Goal: Information Seeking & Learning: Find specific page/section

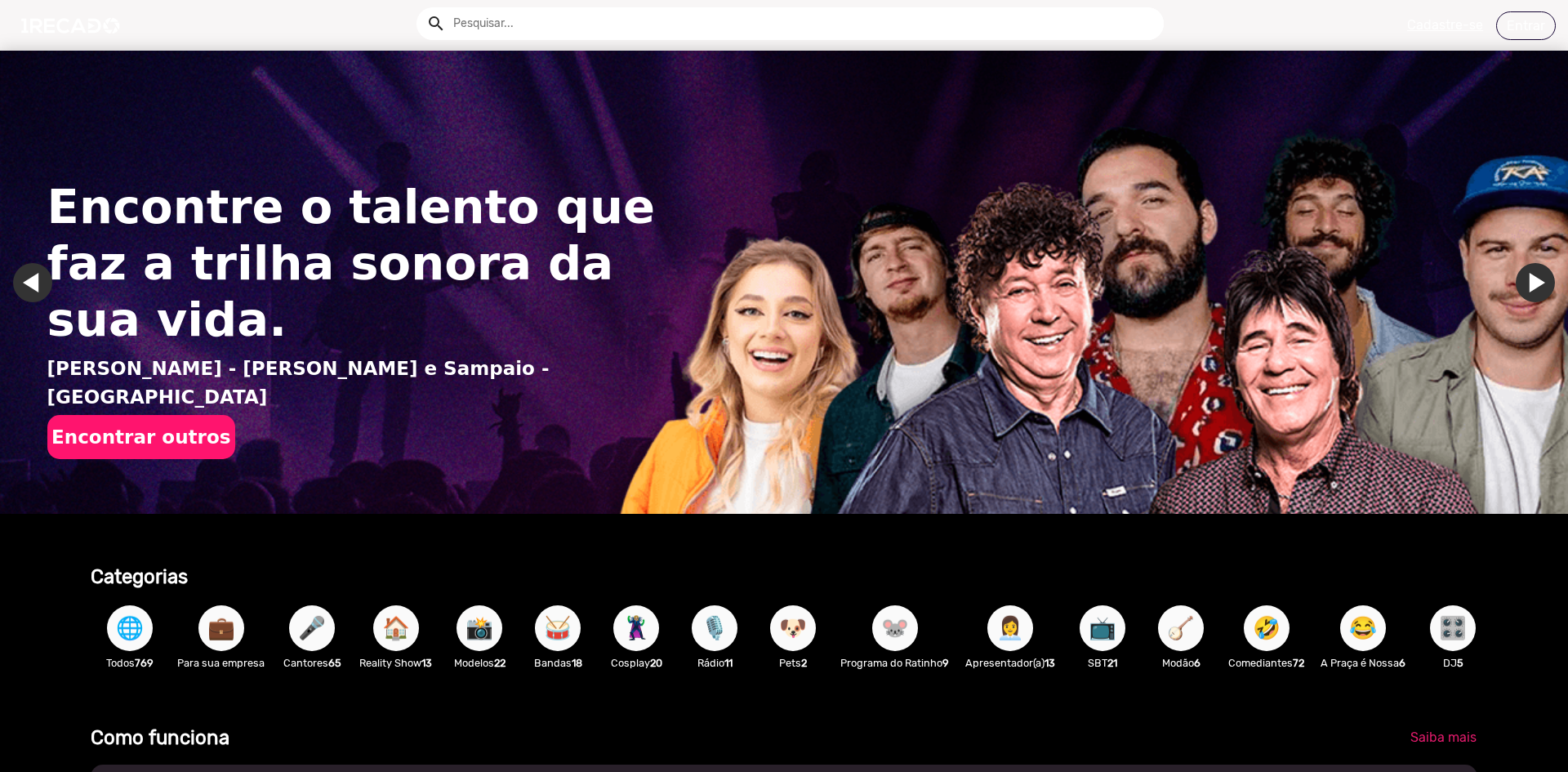
click at [491, 21] on input "text" at bounding box center [802, 23] width 723 height 33
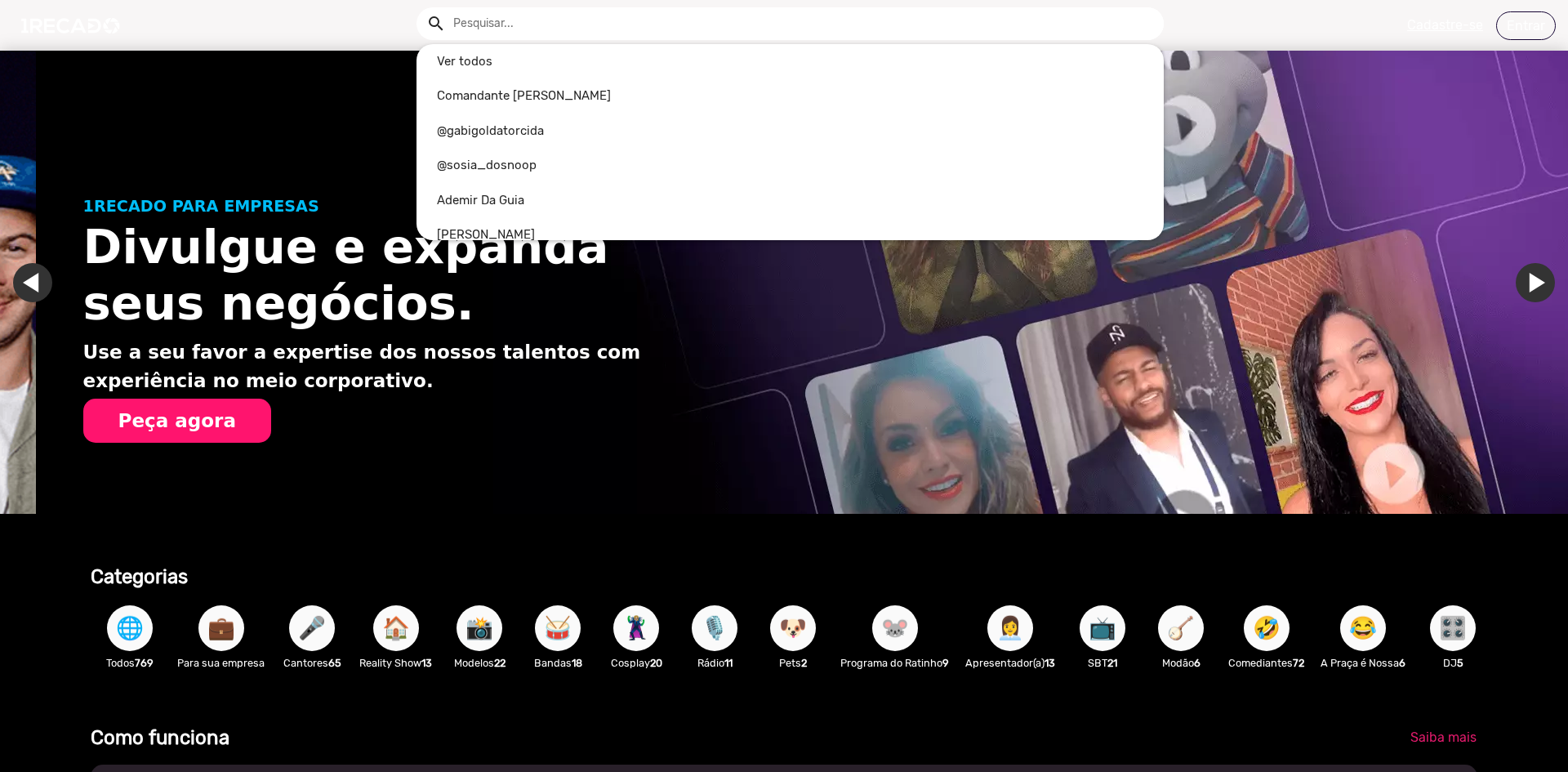
scroll to position [0, 1556]
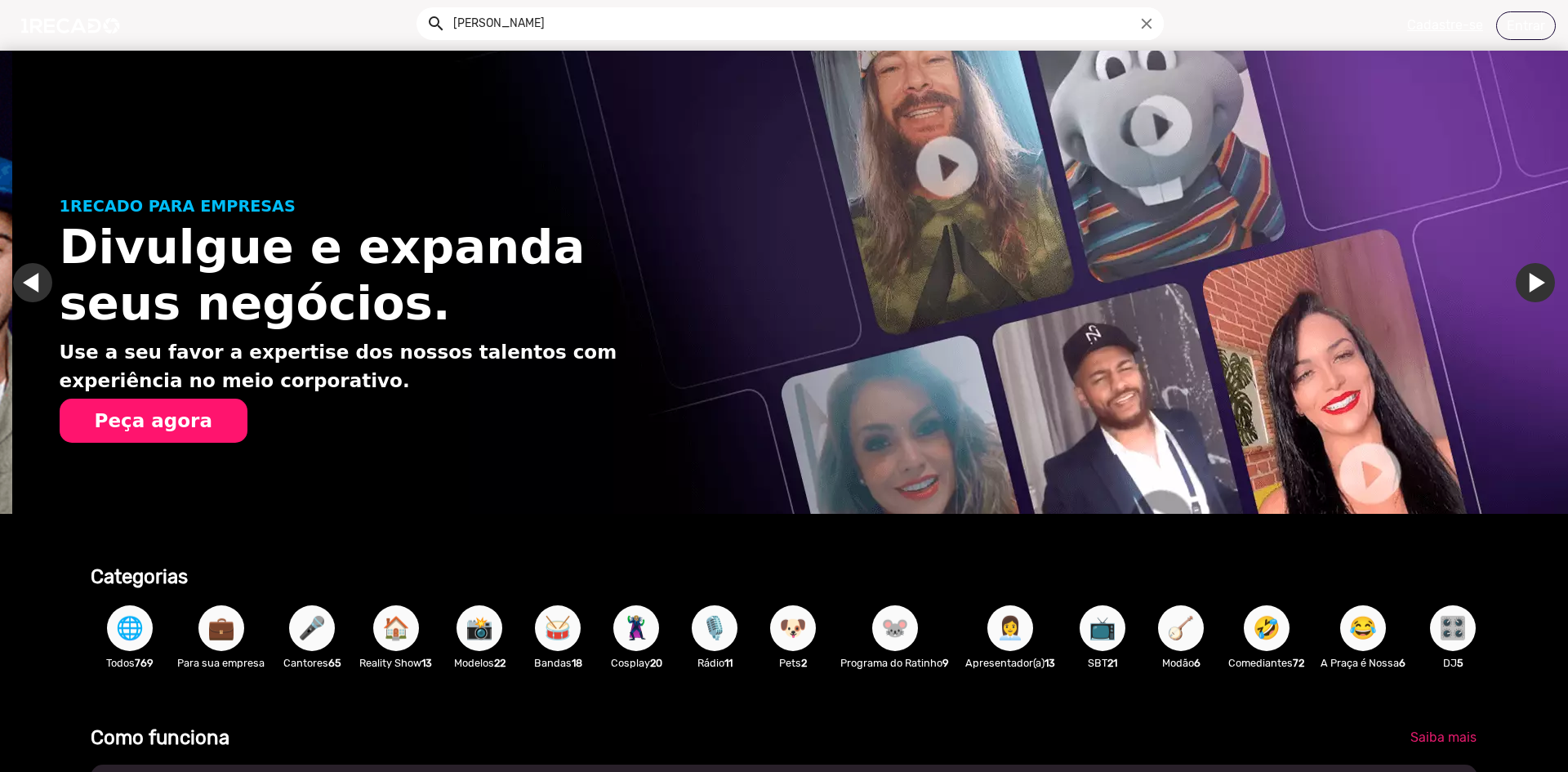
click at [420, 8] on button "search" at bounding box center [434, 22] width 29 height 29
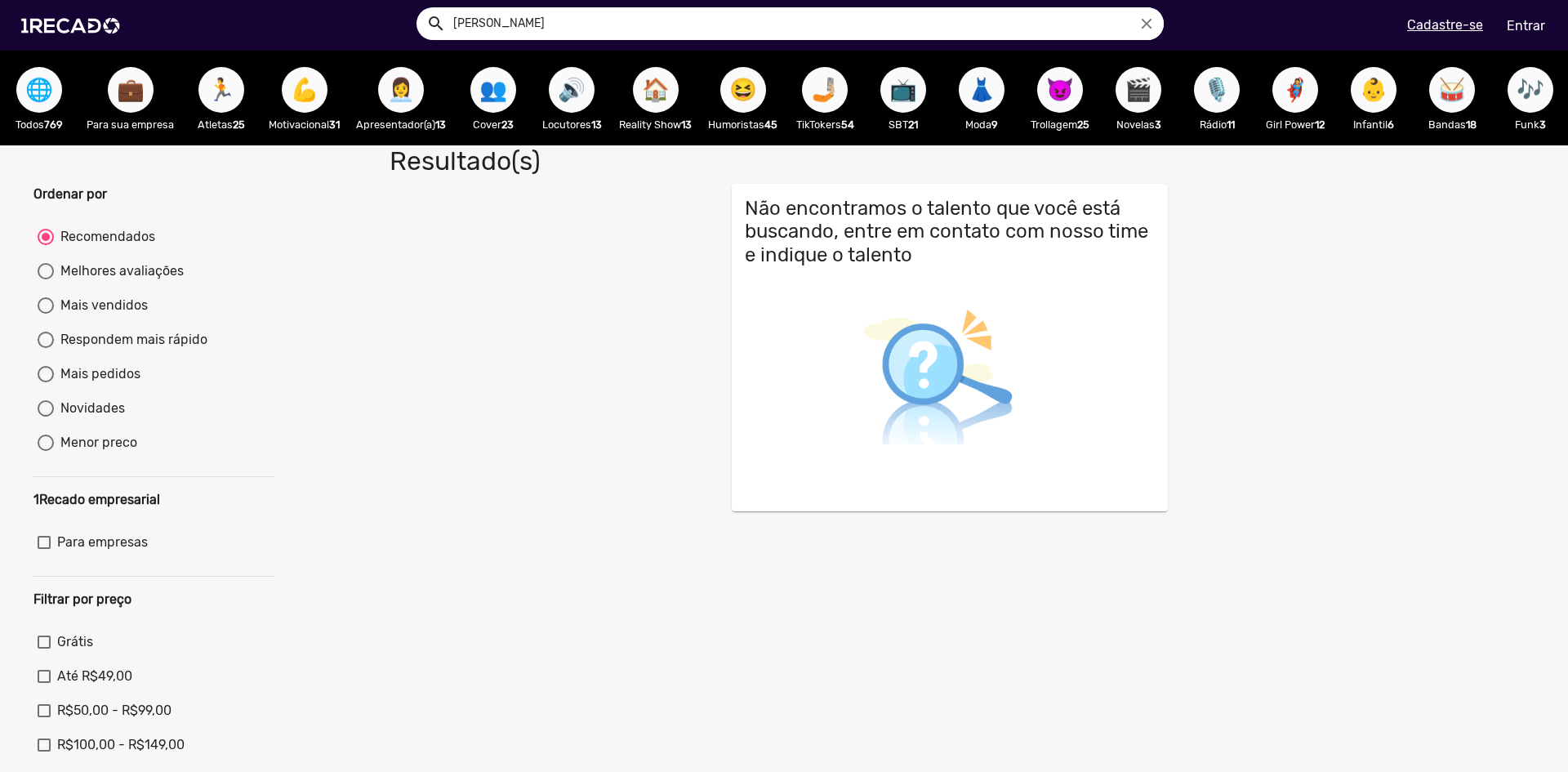
drag, startPoint x: 517, startPoint y: 31, endPoint x: 0, endPoint y: -7, distance: 518.4
click at [0, 0] on html "search ZARA close search menu Cadastre-se Entrar help_outline Ajuda search Ver …" at bounding box center [784, 103] width 1568 height 207
click at [420, 8] on button "search" at bounding box center [434, 22] width 29 height 29
click at [487, 17] on input "LARSON" at bounding box center [802, 23] width 723 height 33
click at [420, 8] on button "search" at bounding box center [434, 22] width 29 height 29
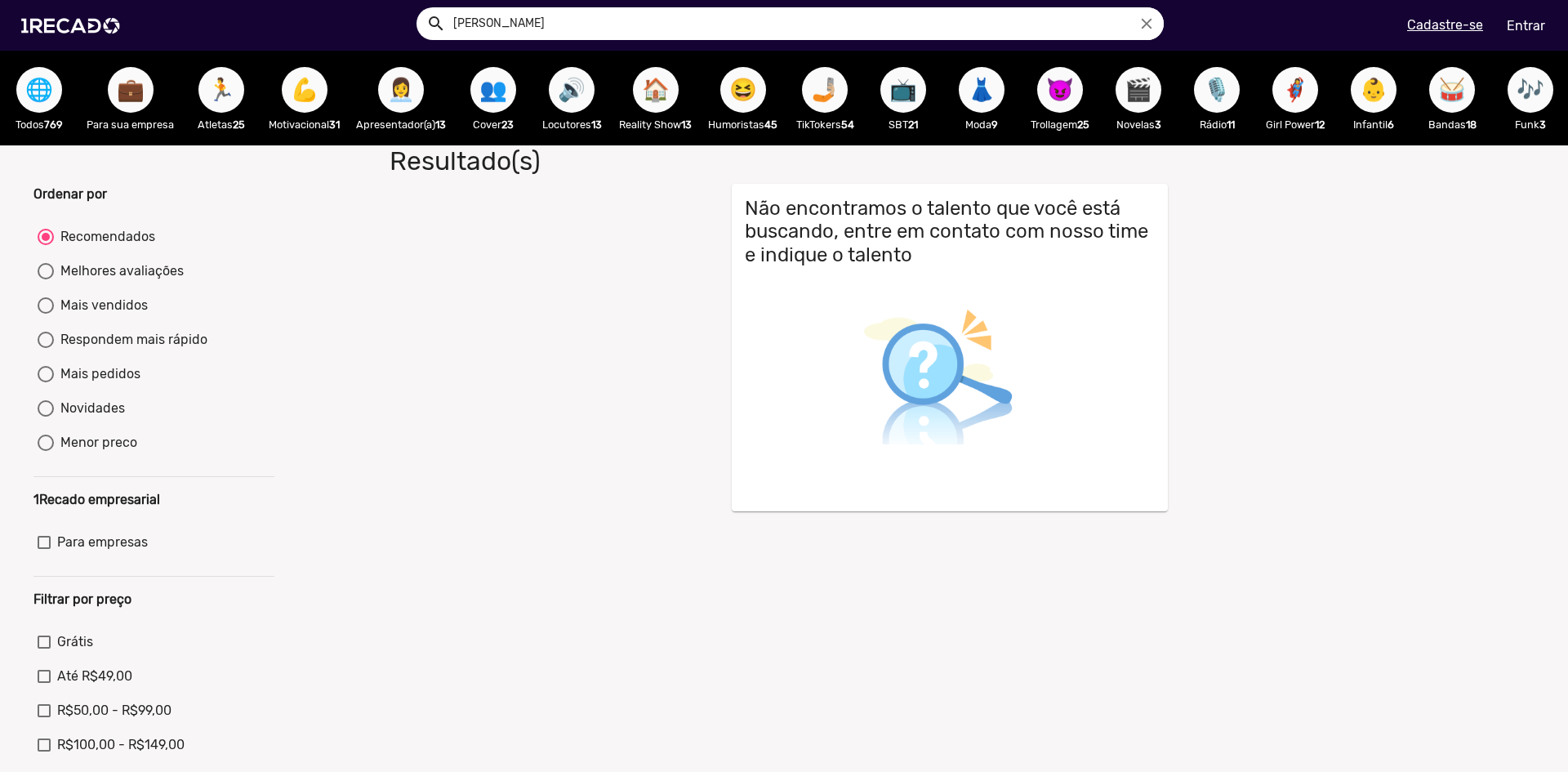
drag, startPoint x: 529, startPoint y: 23, endPoint x: 151, endPoint y: -24, distance: 380.9
click at [151, 0] on html "search LARSSON close search menu Cadastre-se Entrar help_outline Ajuda search V…" at bounding box center [784, 103] width 1568 height 207
click at [420, 8] on button "search" at bounding box center [434, 22] width 29 height 29
click at [75, 24] on img at bounding box center [73, 25] width 124 height 70
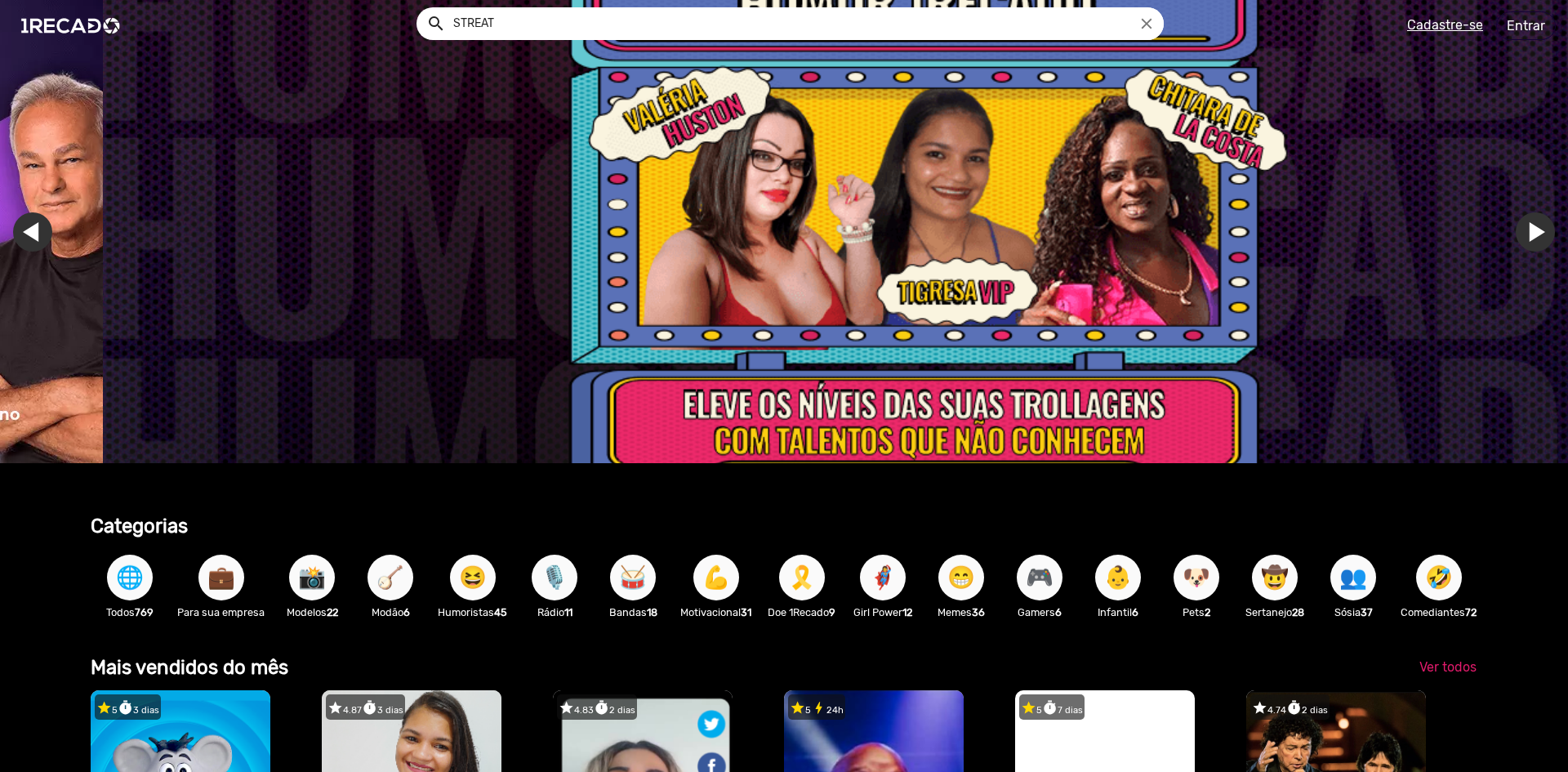
scroll to position [0, 4669]
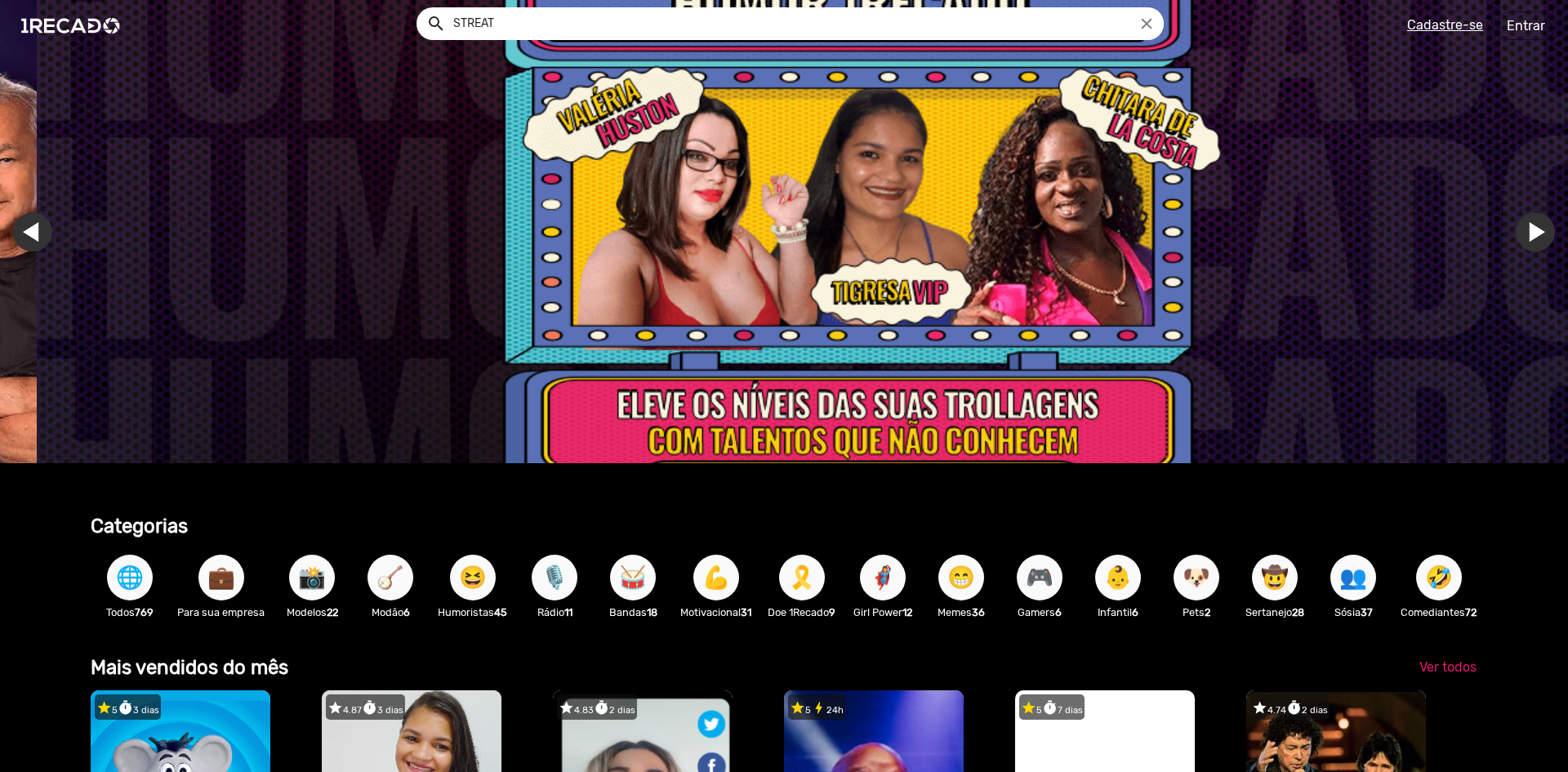
drag, startPoint x: 611, startPoint y: 32, endPoint x: 148, endPoint y: 64, distance: 464.1
click at [417, 40] on ng-autocomplete "STREAT close" at bounding box center [791, 23] width 748 height 33
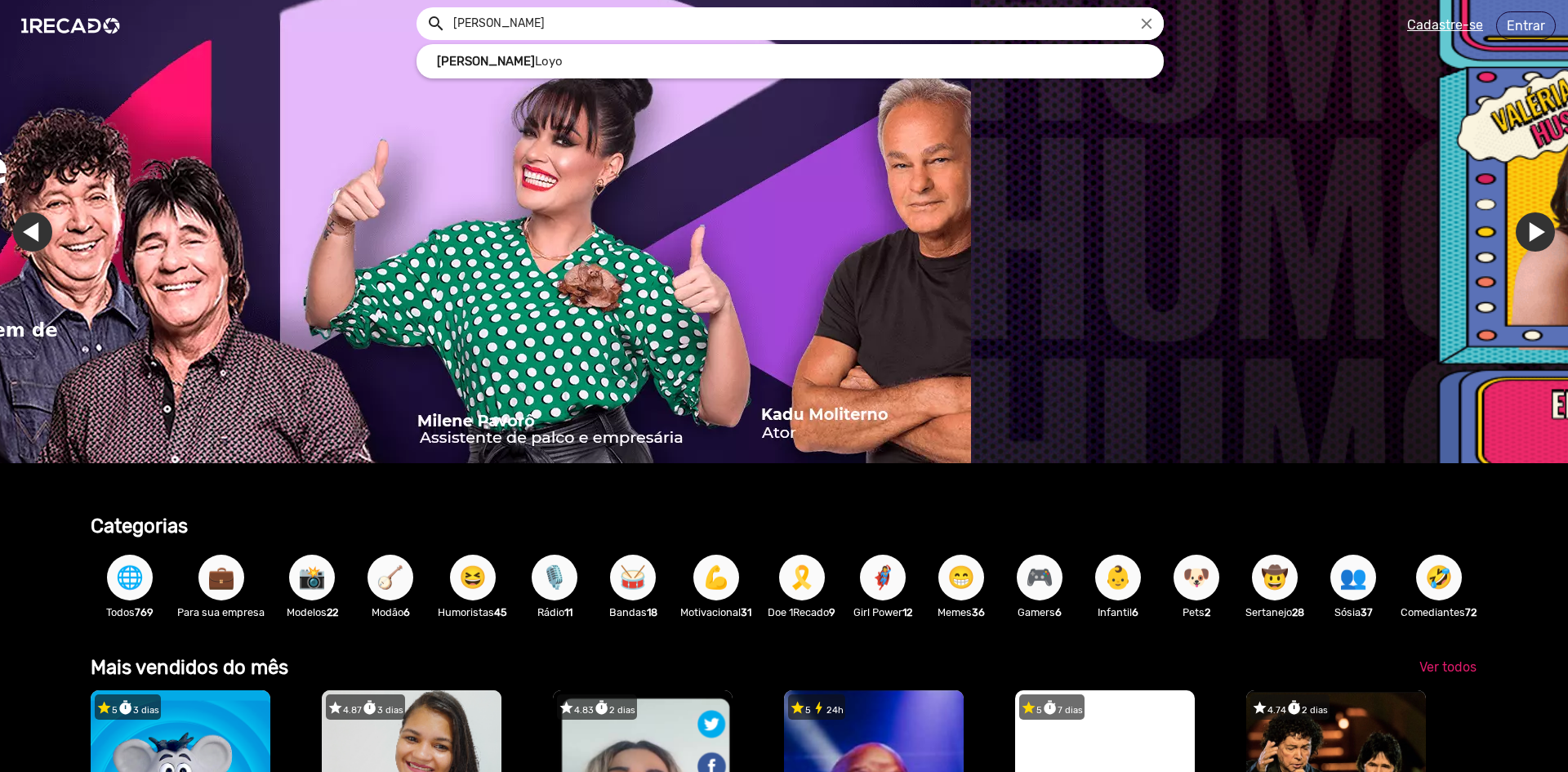
scroll to position [0, 2101]
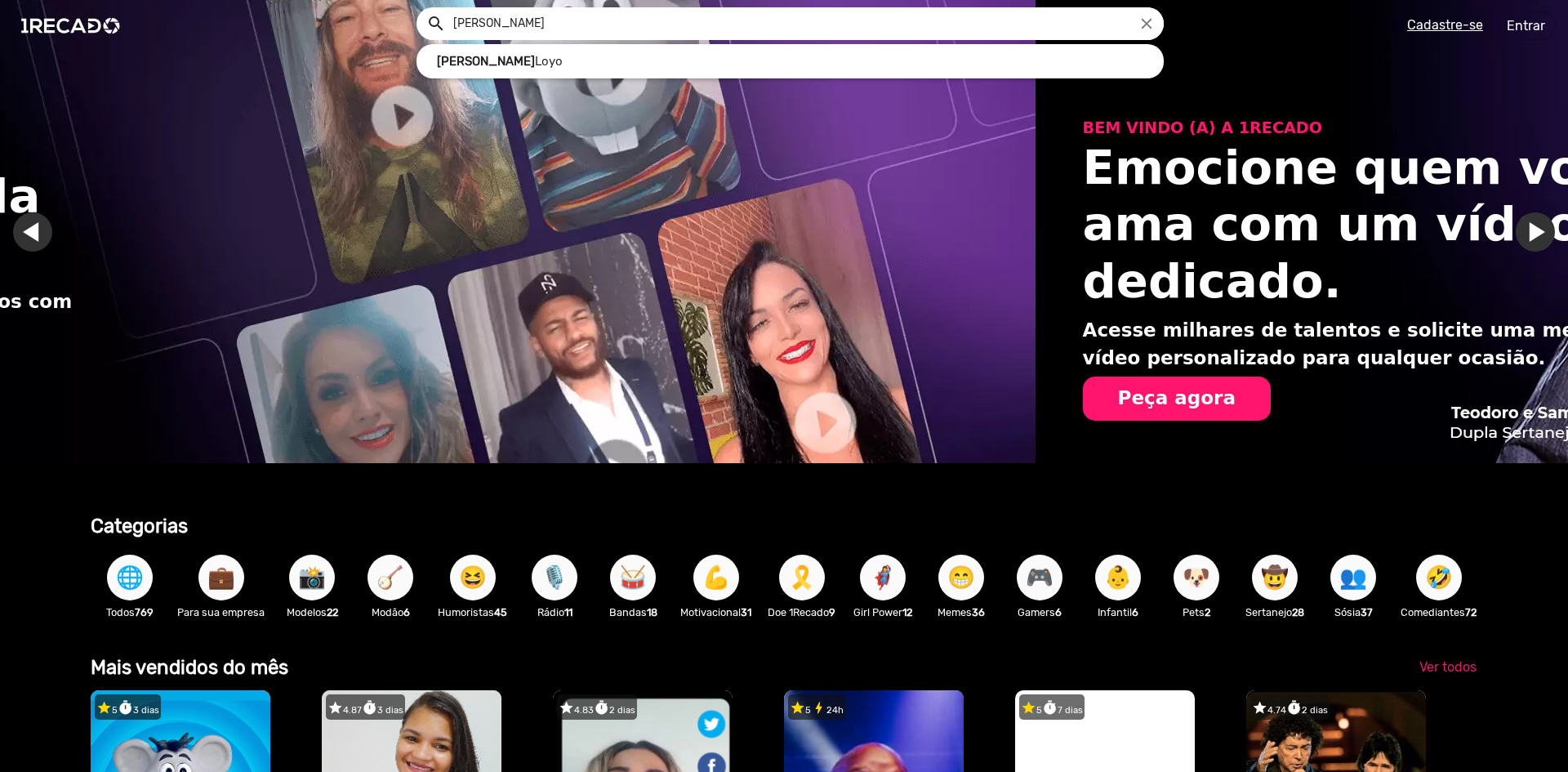
type input "PABLO"
click at [420, 8] on button "search" at bounding box center [434, 22] width 29 height 29
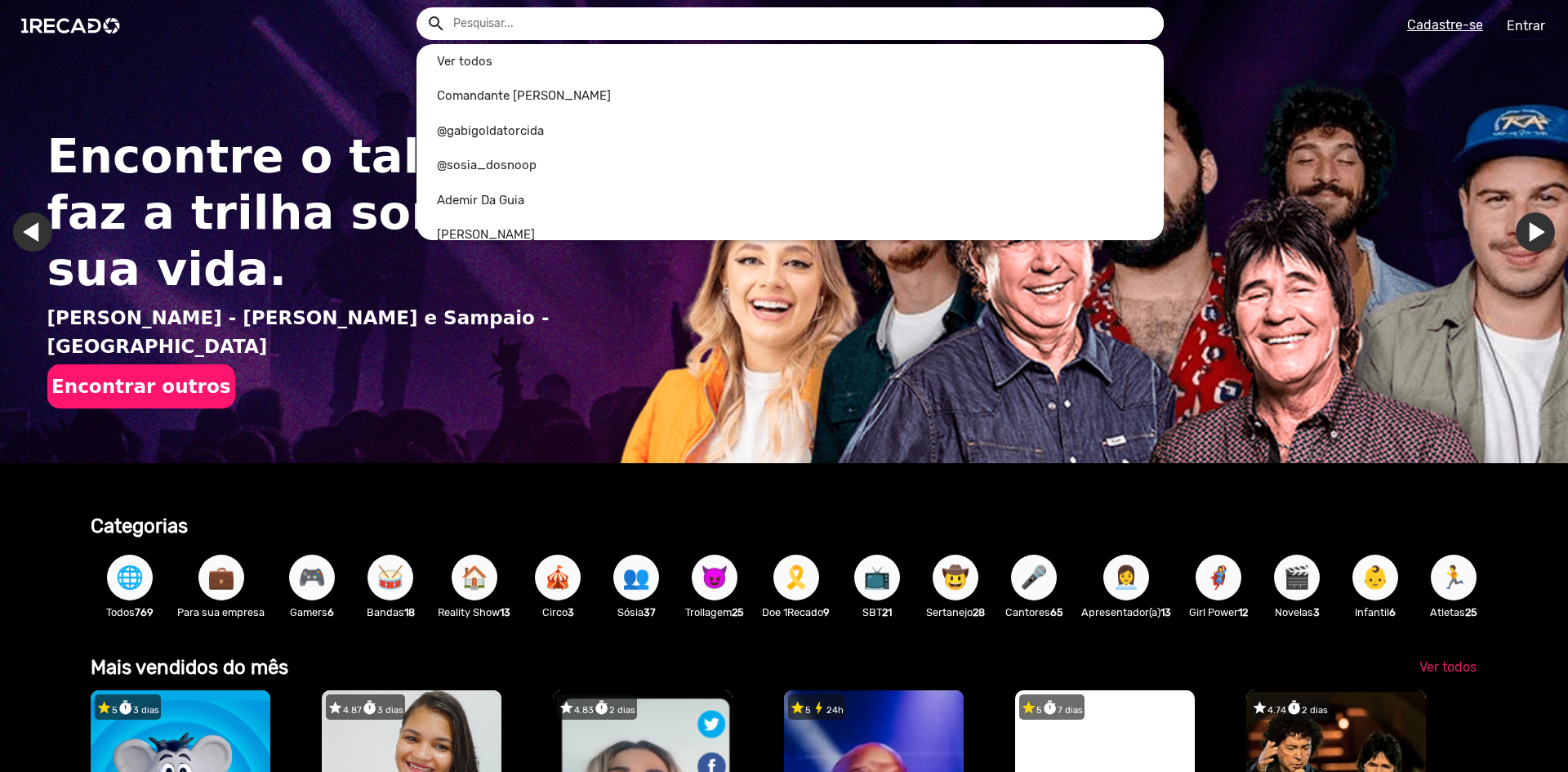
click at [475, 20] on input "text" at bounding box center [802, 23] width 723 height 33
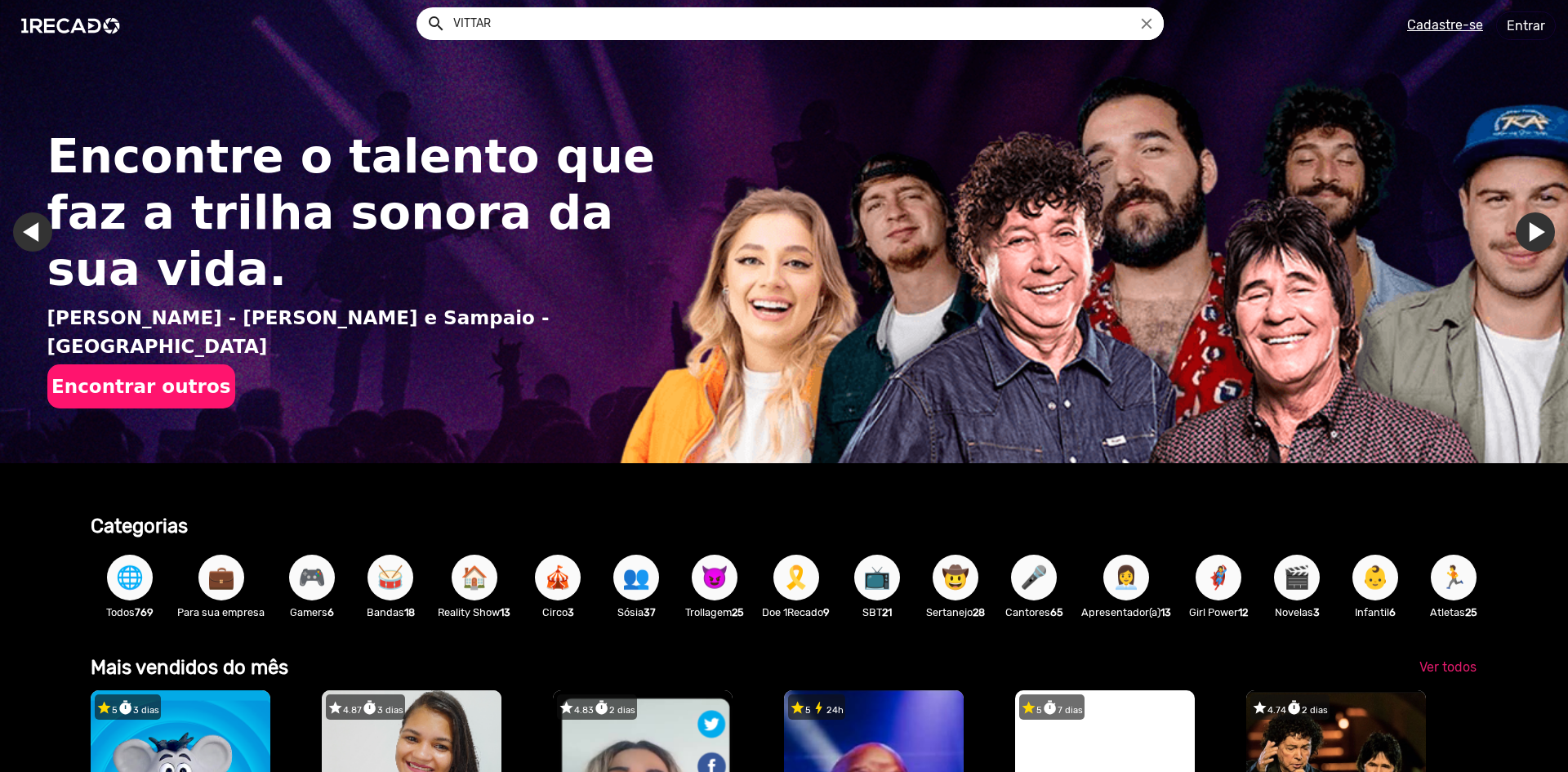
type input "VITTAR"
click at [420, 8] on button "search" at bounding box center [434, 22] width 29 height 29
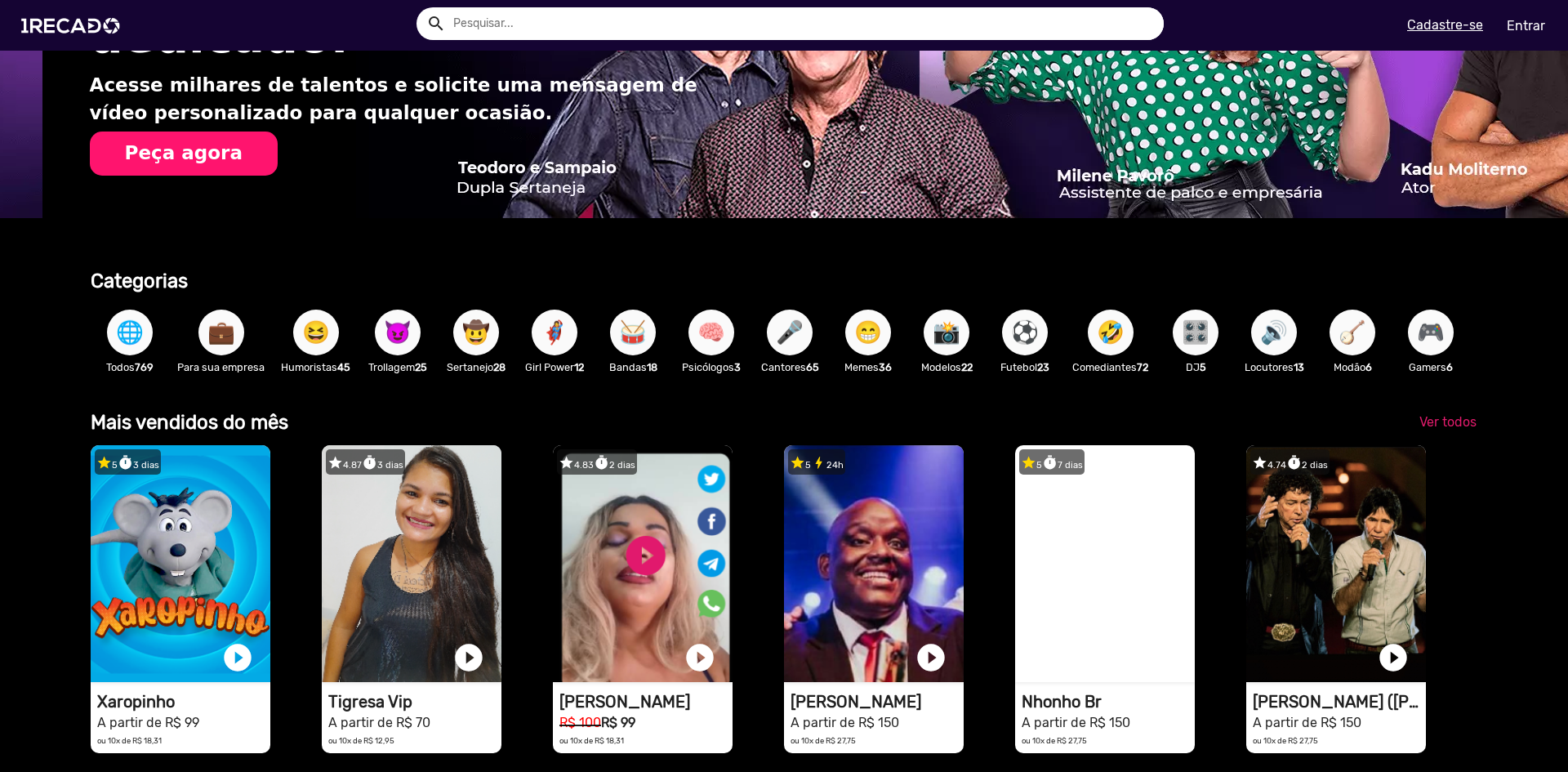
scroll to position [0, 3113]
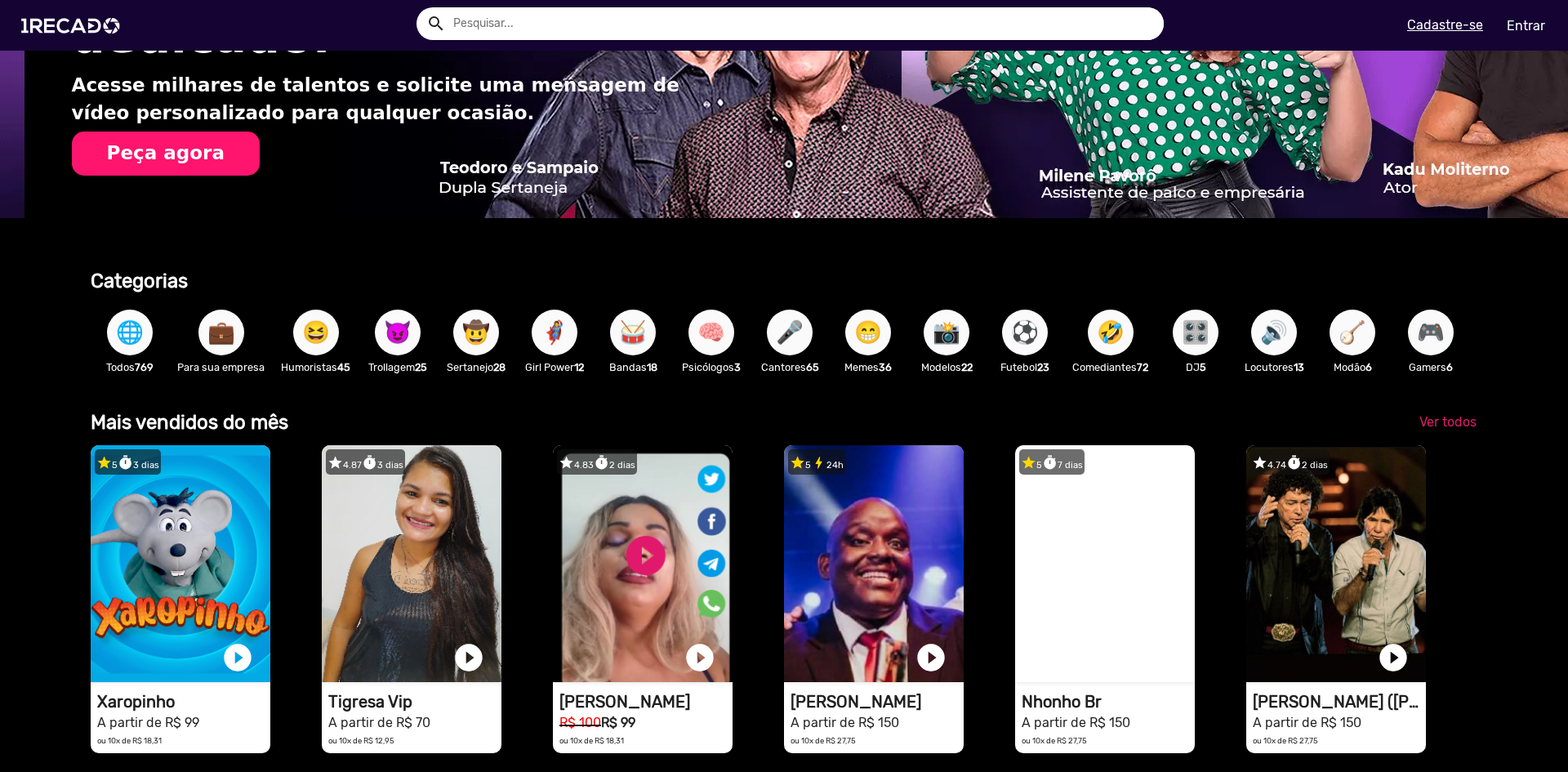
click at [1445, 327] on span "🎮" at bounding box center [1431, 332] width 28 height 46
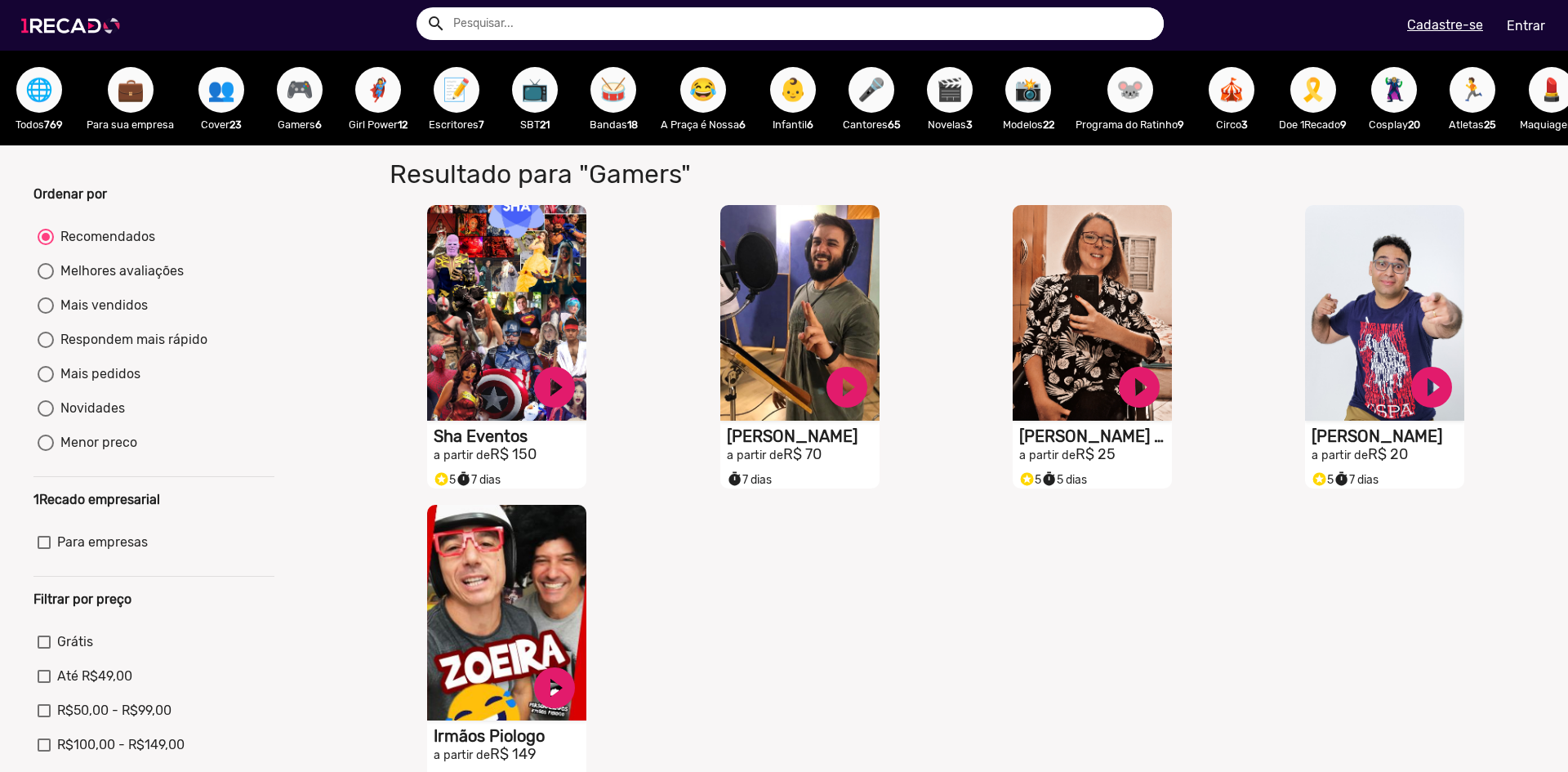
click at [63, 31] on img at bounding box center [73, 25] width 124 height 70
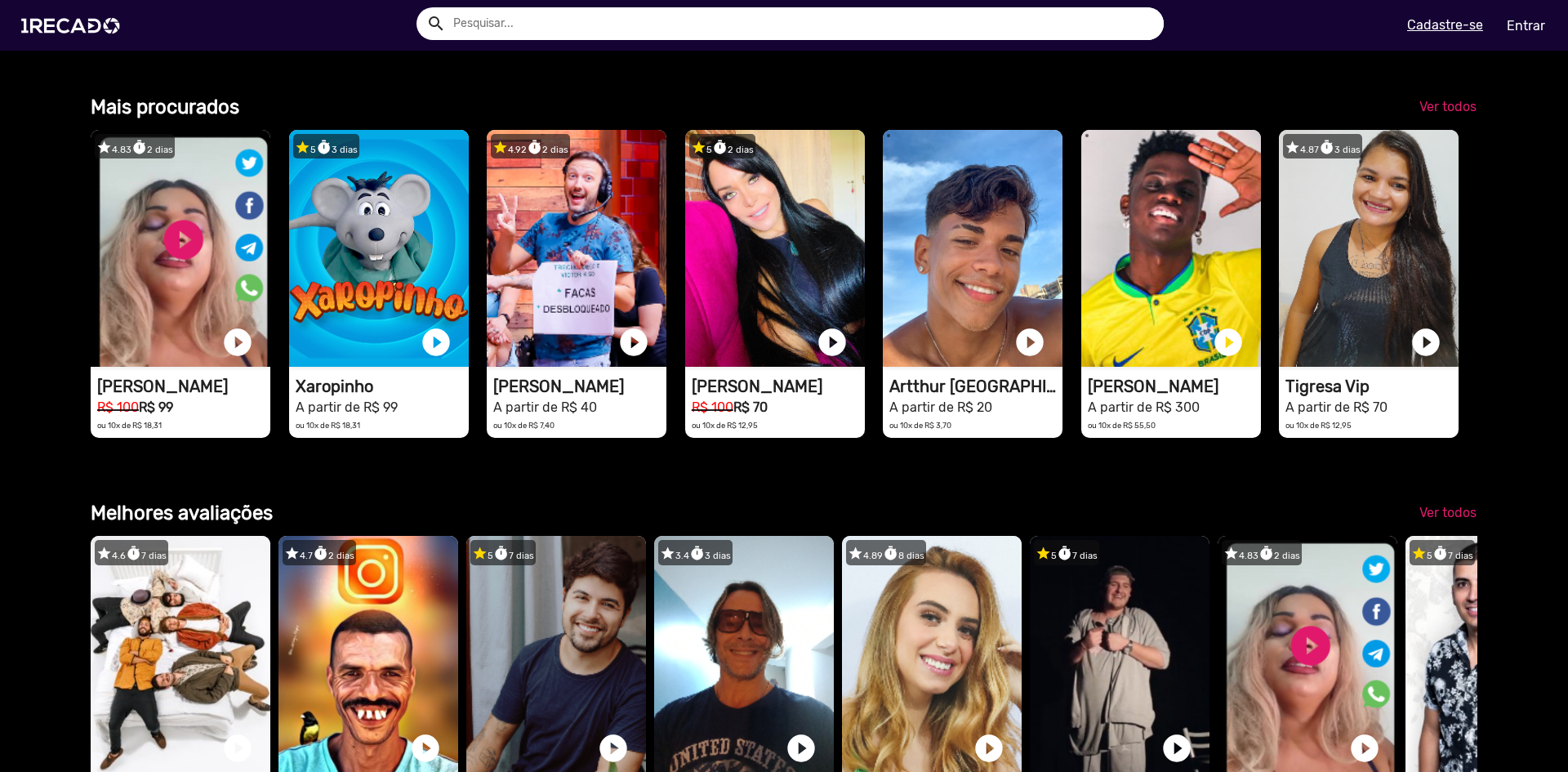
scroll to position [0, 4669]
